Goal: Obtain resource: Download file/media

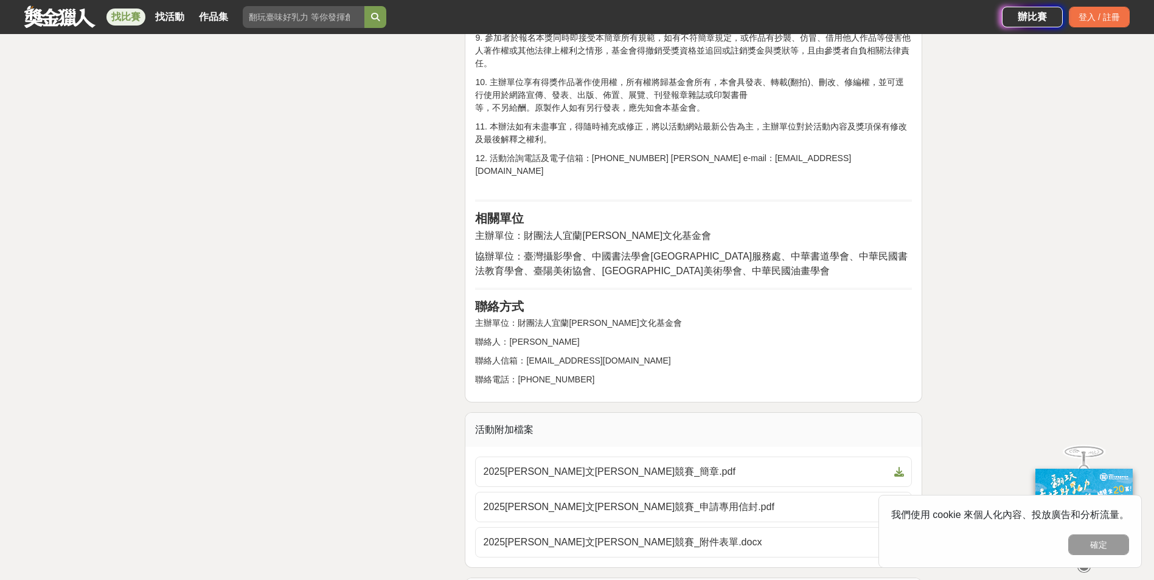
scroll to position [2433, 0]
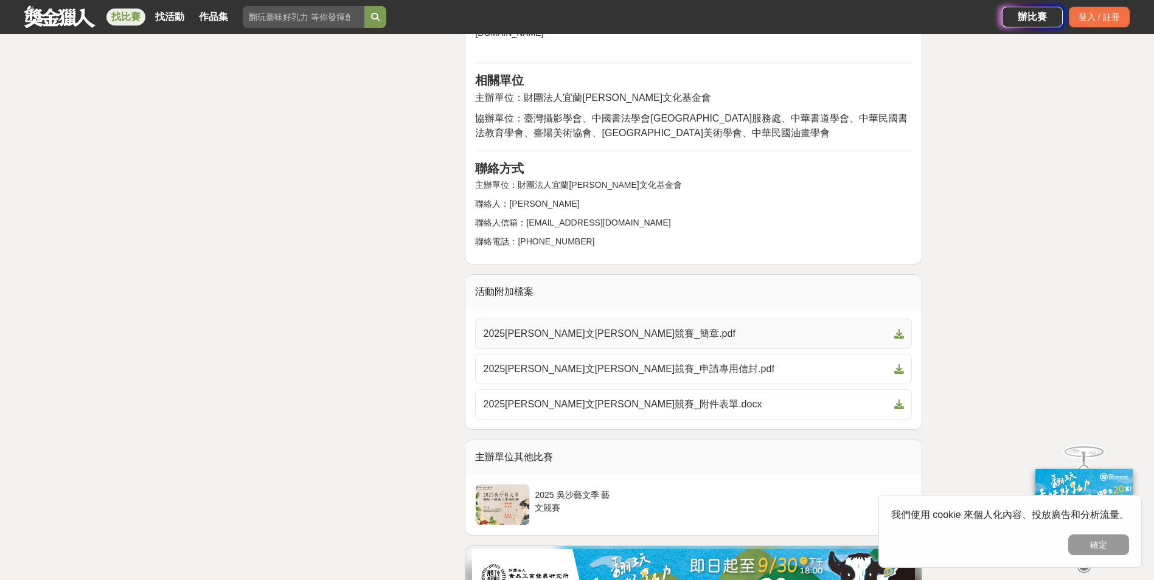
click at [599, 327] on span "2025[PERSON_NAME]文[PERSON_NAME]競賽_簡章.pdf" at bounding box center [686, 334] width 406 height 15
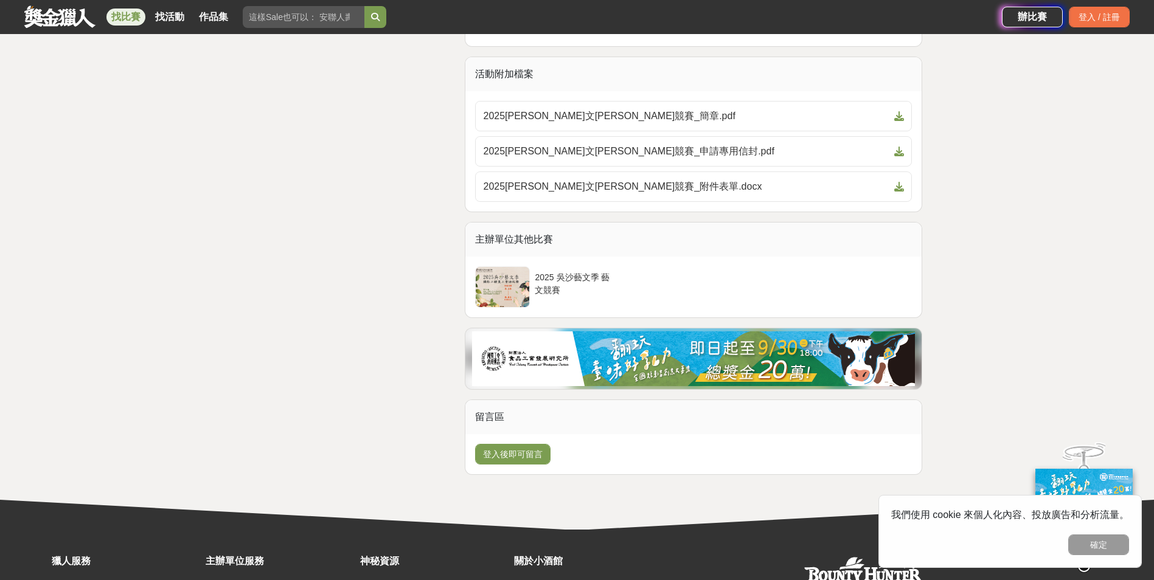
scroll to position [2637, 0]
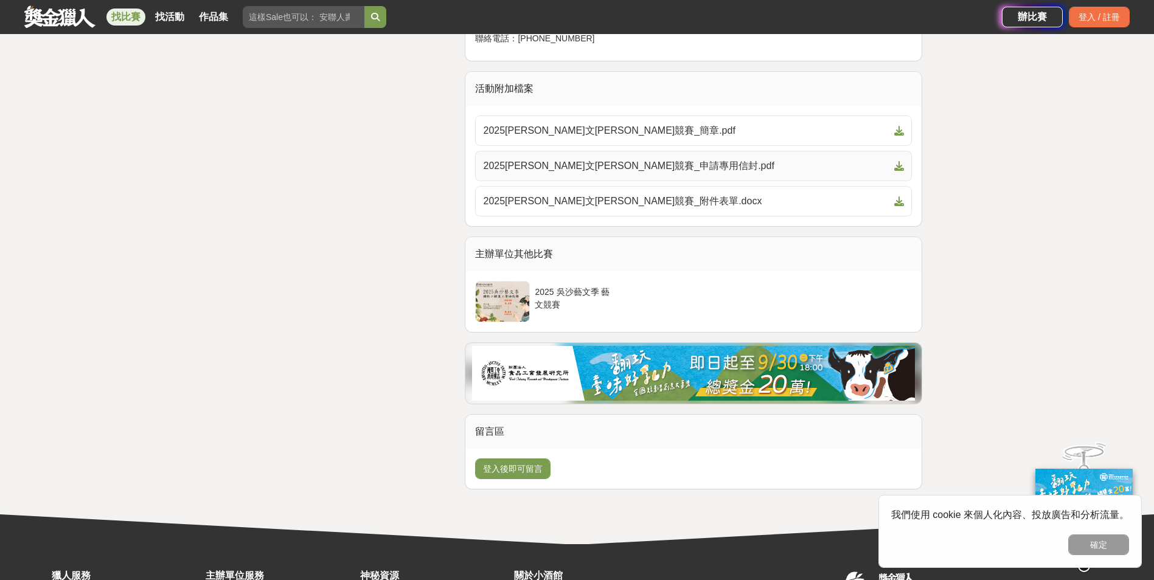
click at [637, 159] on span "2025吳沙藝文季藝文競賽_申請專用信封.pdf" at bounding box center [686, 166] width 406 height 15
click at [599, 194] on span "2025吳沙藝文季藝文競賽_附件表單.docx" at bounding box center [686, 201] width 406 height 15
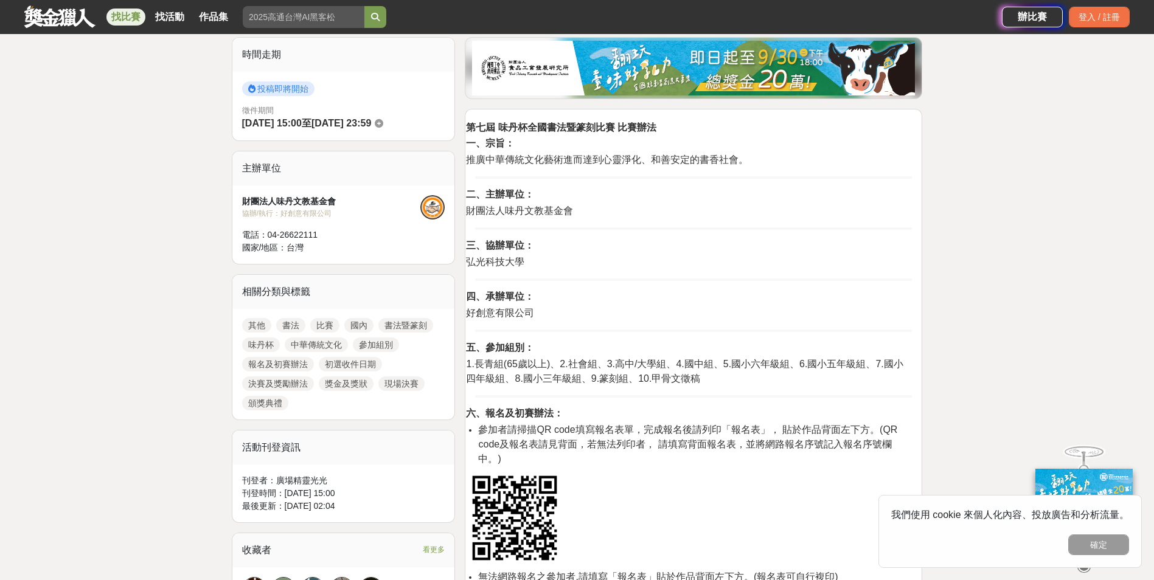
scroll to position [122, 0]
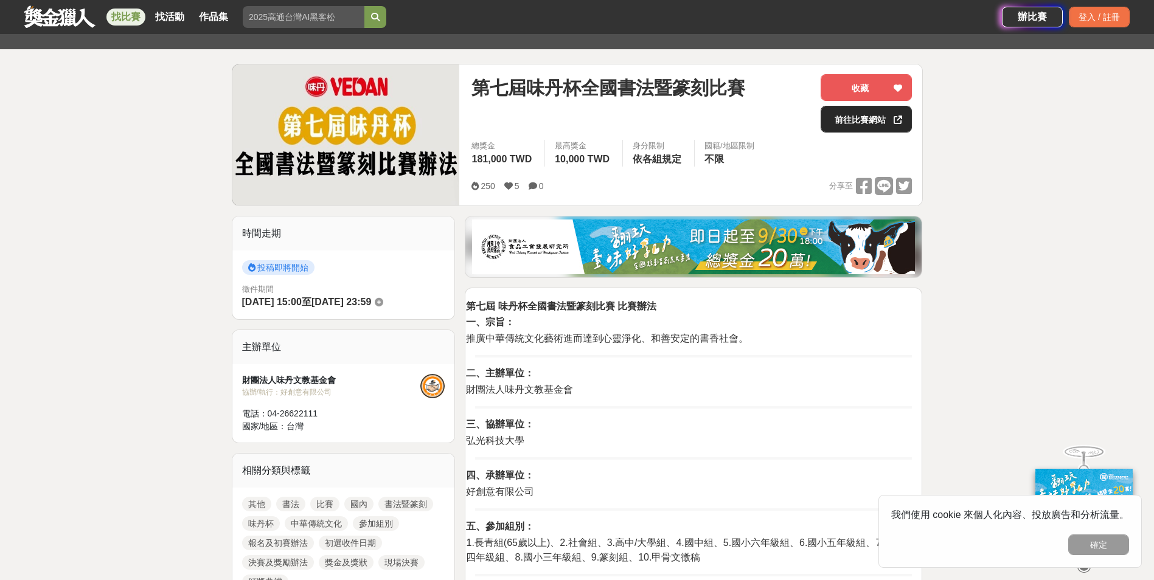
click at [880, 122] on link "前往比賽網站" at bounding box center [866, 119] width 91 height 27
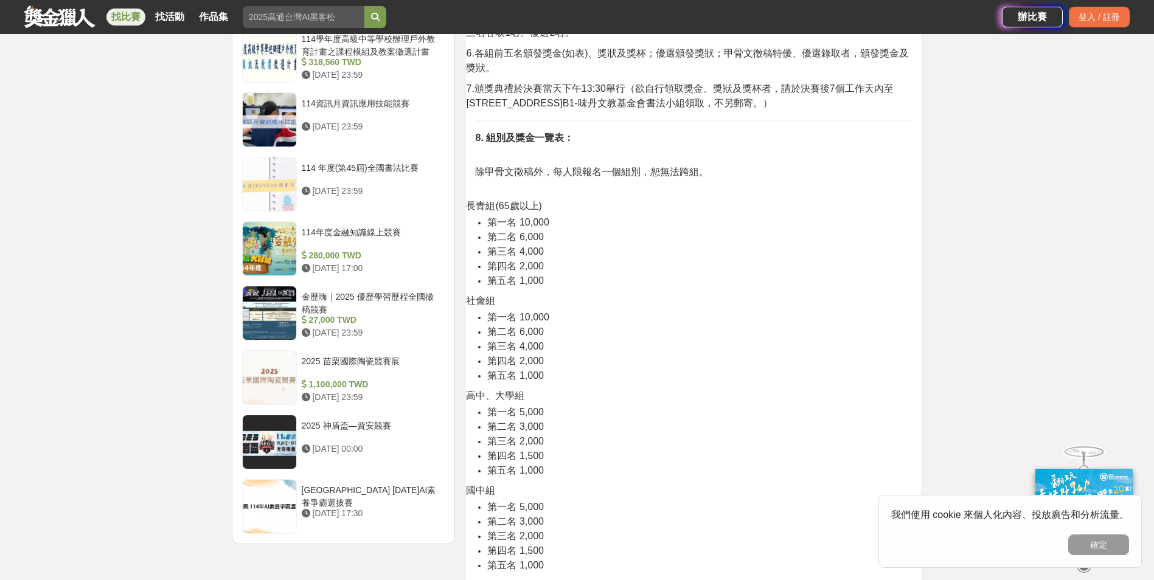
scroll to position [1012, 0]
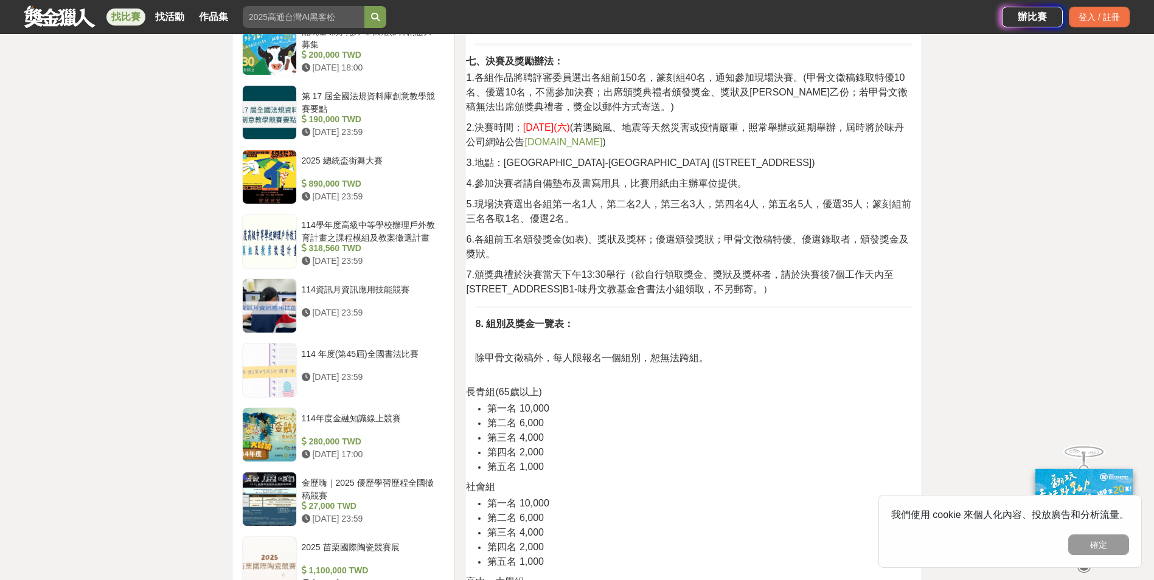
click at [602, 146] on link "www.vedan.com" at bounding box center [563, 142] width 78 height 10
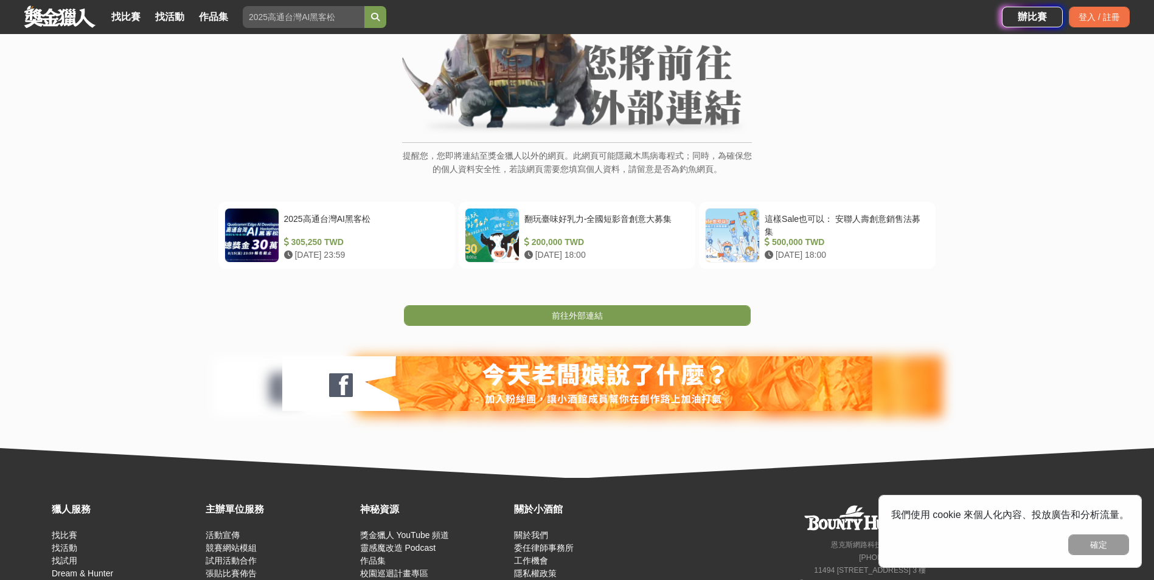
scroll to position [178, 0]
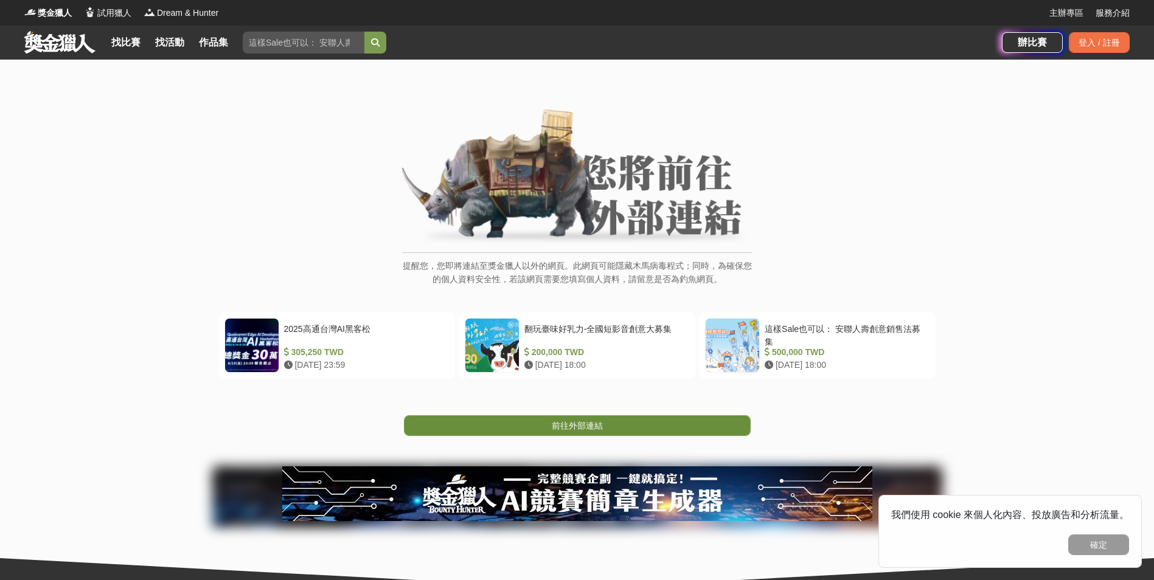
click at [608, 426] on link "前往外部連結" at bounding box center [577, 425] width 347 height 21
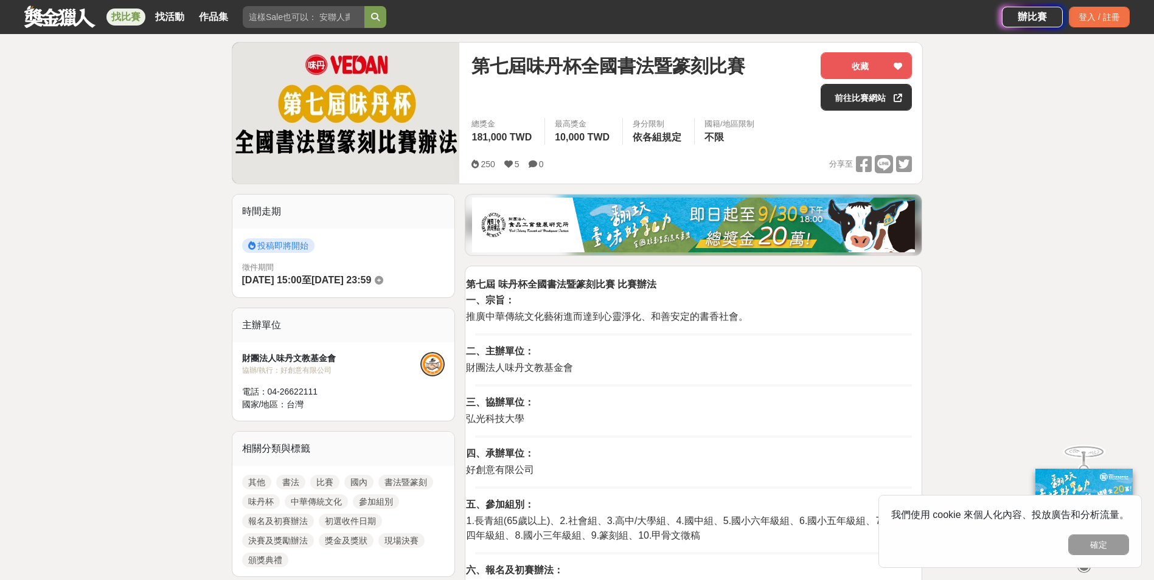
scroll to position [122, 0]
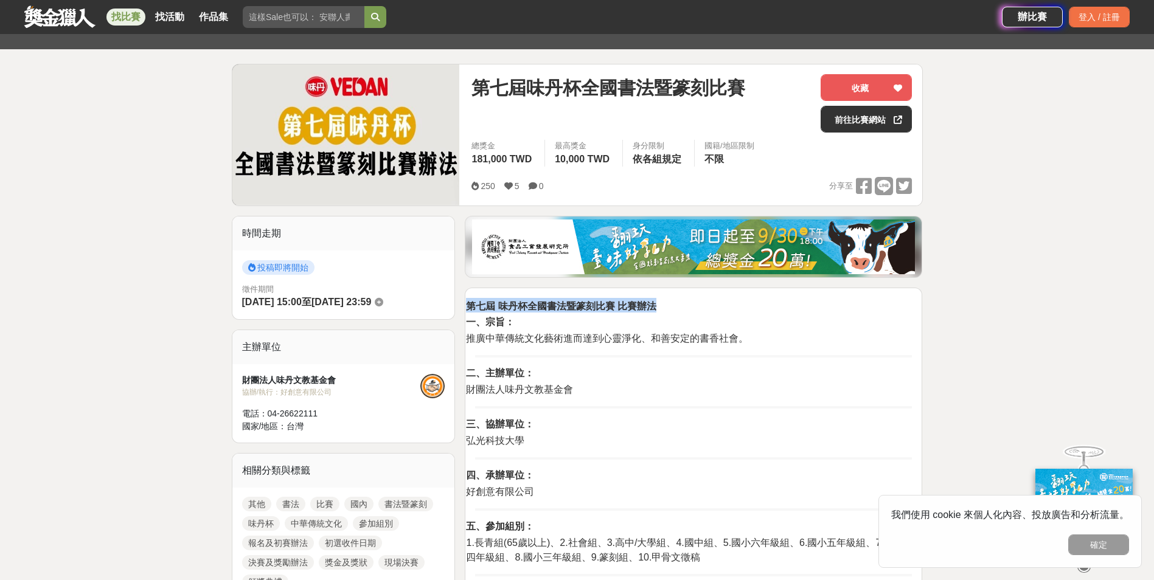
drag, startPoint x: 470, startPoint y: 308, endPoint x: 654, endPoint y: 302, distance: 183.8
click at [654, 302] on strong "第七屆 味丹杯全國書法暨篆刻比賽 比賽辦法" at bounding box center [561, 306] width 190 height 10
copy strong "第七屆 味丹杯全國書法暨篆刻比賽 比賽辦法"
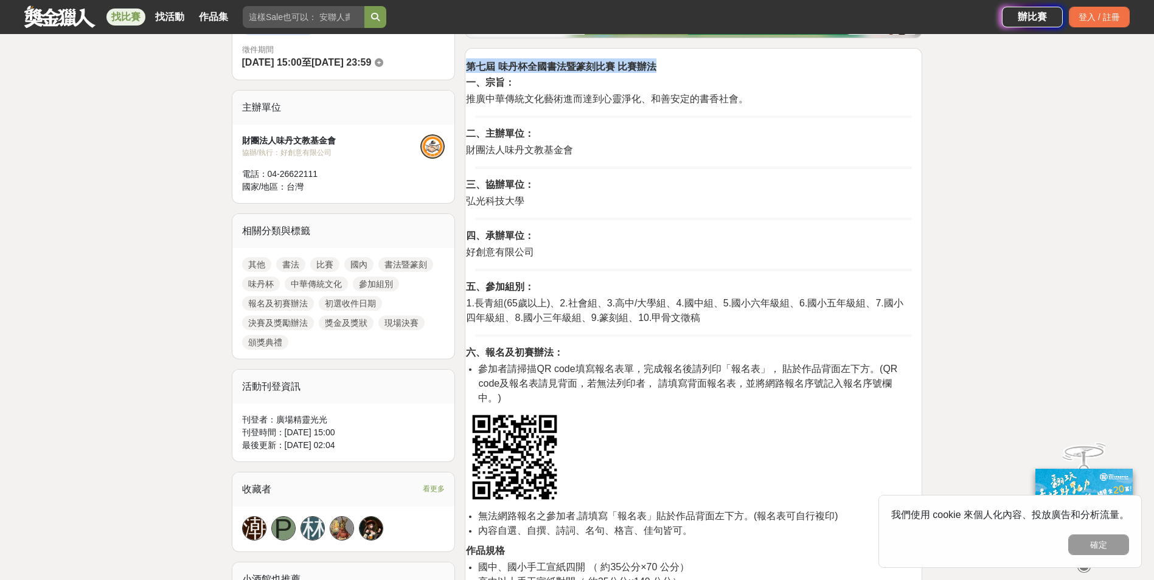
scroll to position [365, 0]
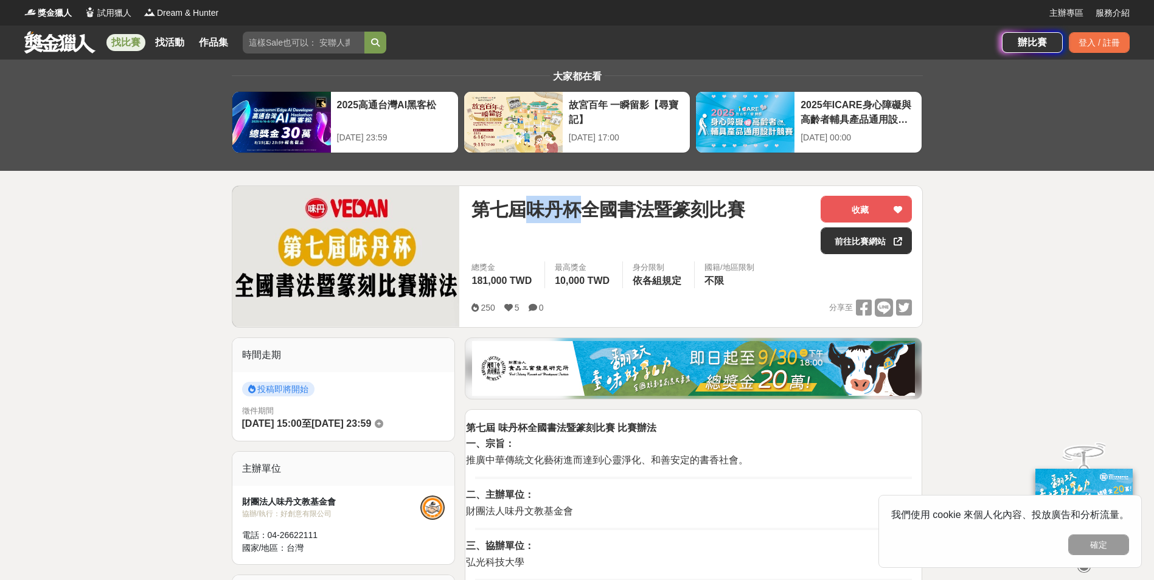
drag, startPoint x: 532, startPoint y: 210, endPoint x: 576, endPoint y: 211, distance: 44.4
click at [576, 211] on span "第七屆味丹杯全國書法暨篆刻比賽" at bounding box center [608, 209] width 274 height 27
copy span "味丹杯"
